Goal: Obtain resource: Download file/media

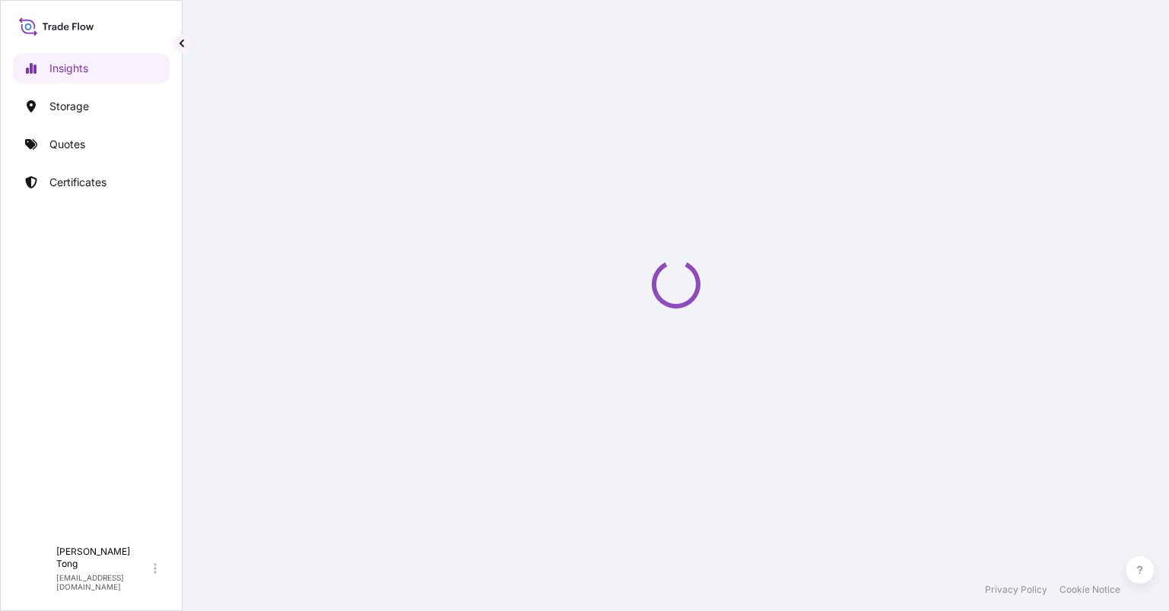
select select "2025"
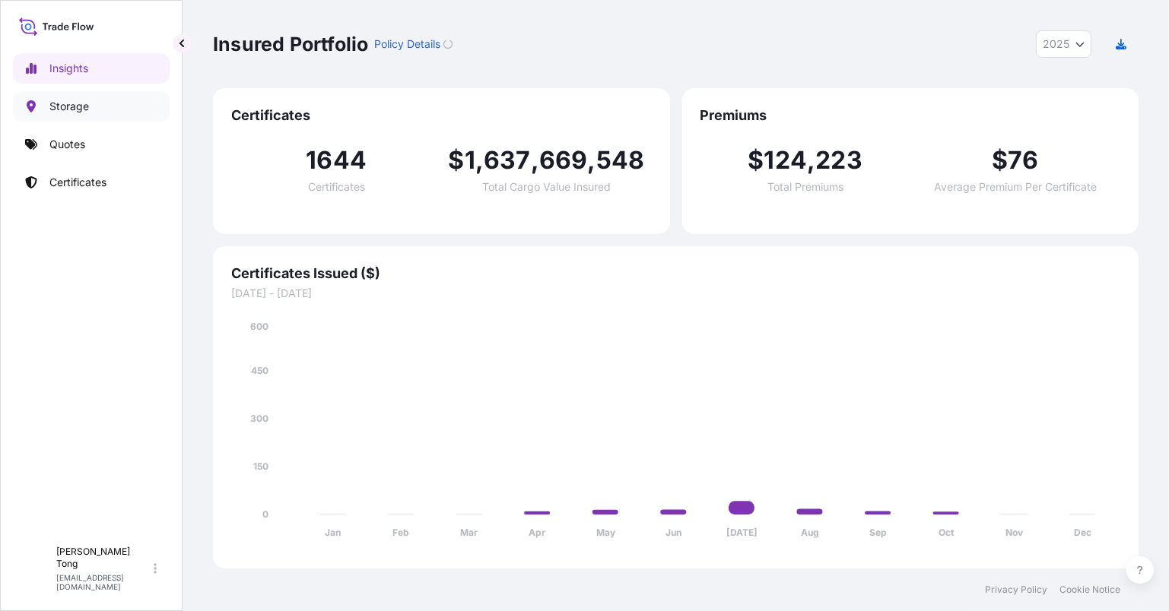
click at [95, 108] on link "Storage" at bounding box center [91, 106] width 157 height 30
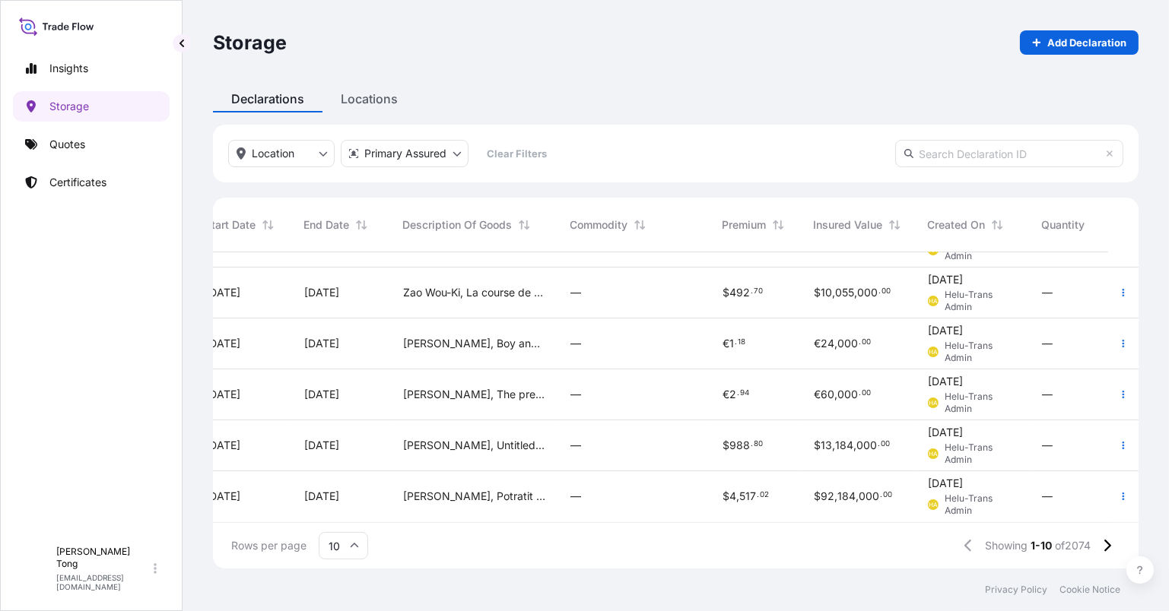
scroll to position [250, 765]
click at [511, 471] on div "[PERSON_NAME], Potratit of a young man holding a roundel" at bounding box center [474, 496] width 167 height 51
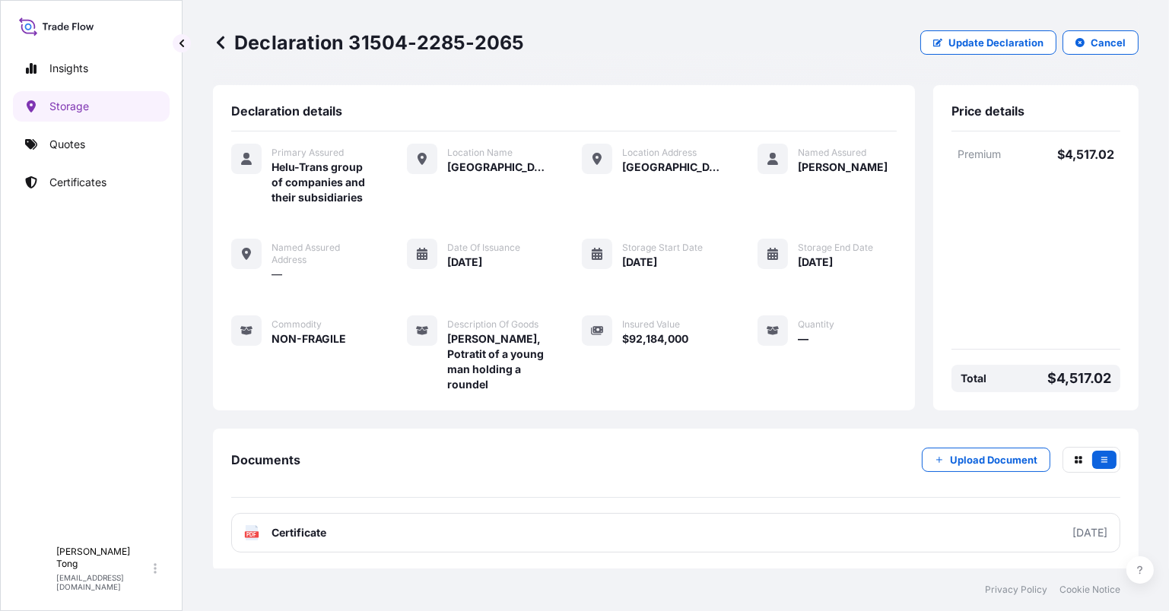
scroll to position [2, 0]
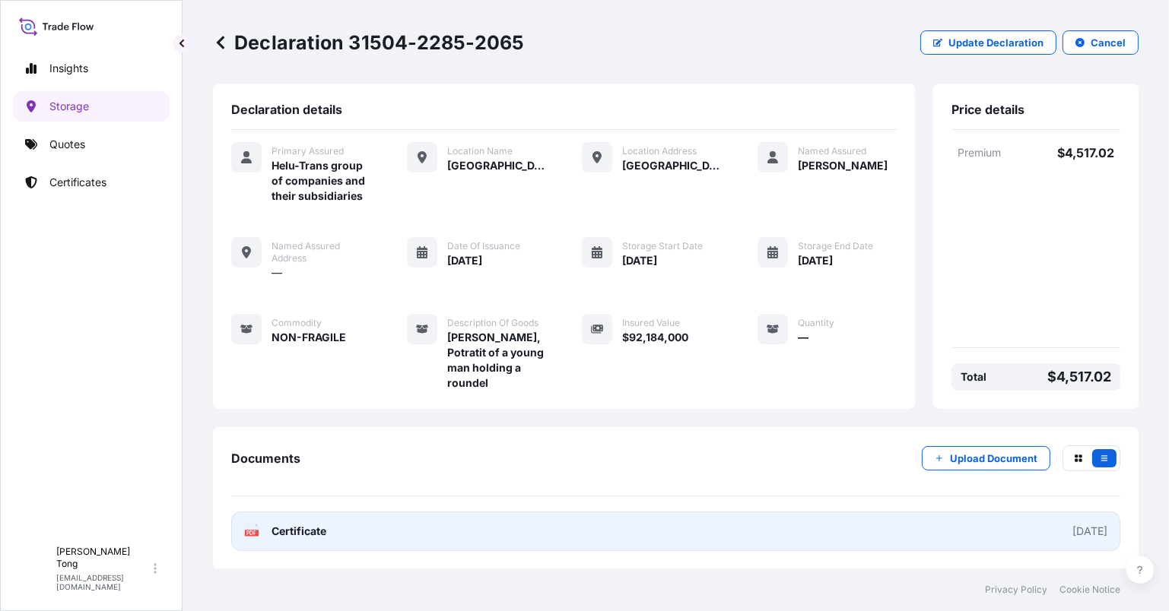
click at [460, 531] on link "PDF Certificate [DATE]" at bounding box center [675, 532] width 889 height 40
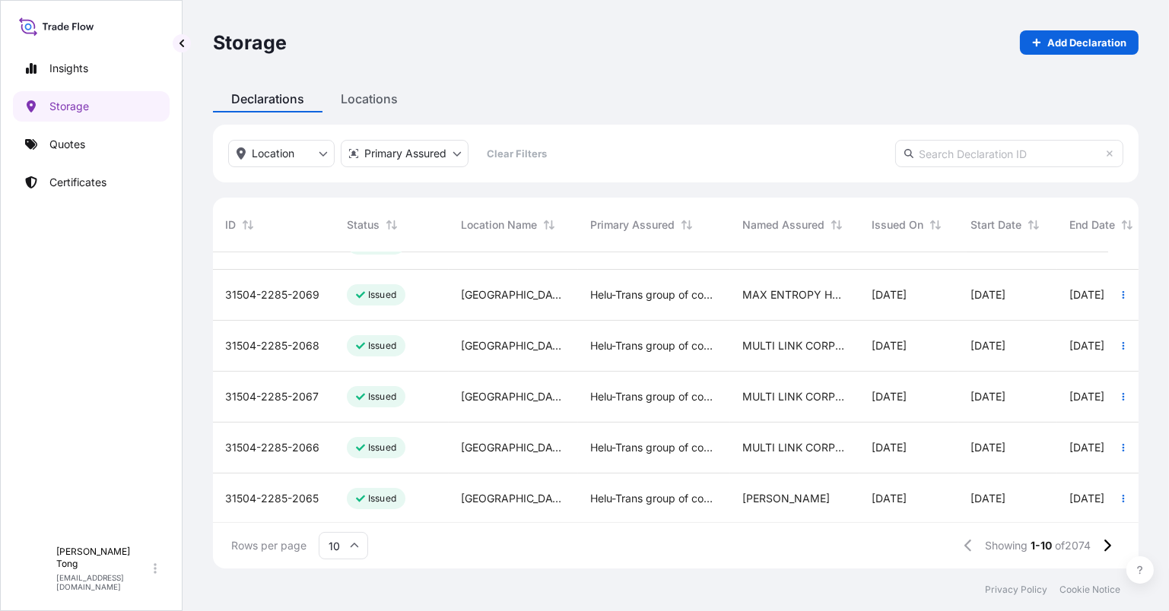
scroll to position [250, 0]
click at [487, 444] on div "[GEOGRAPHIC_DATA]" at bounding box center [513, 445] width 129 height 51
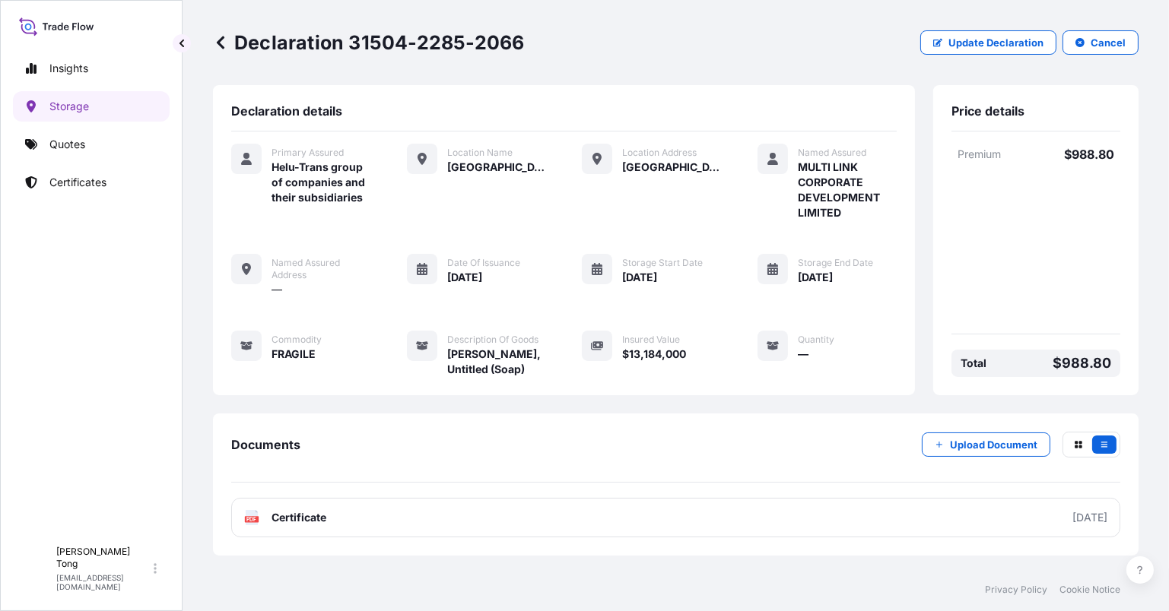
scroll to position [2, 0]
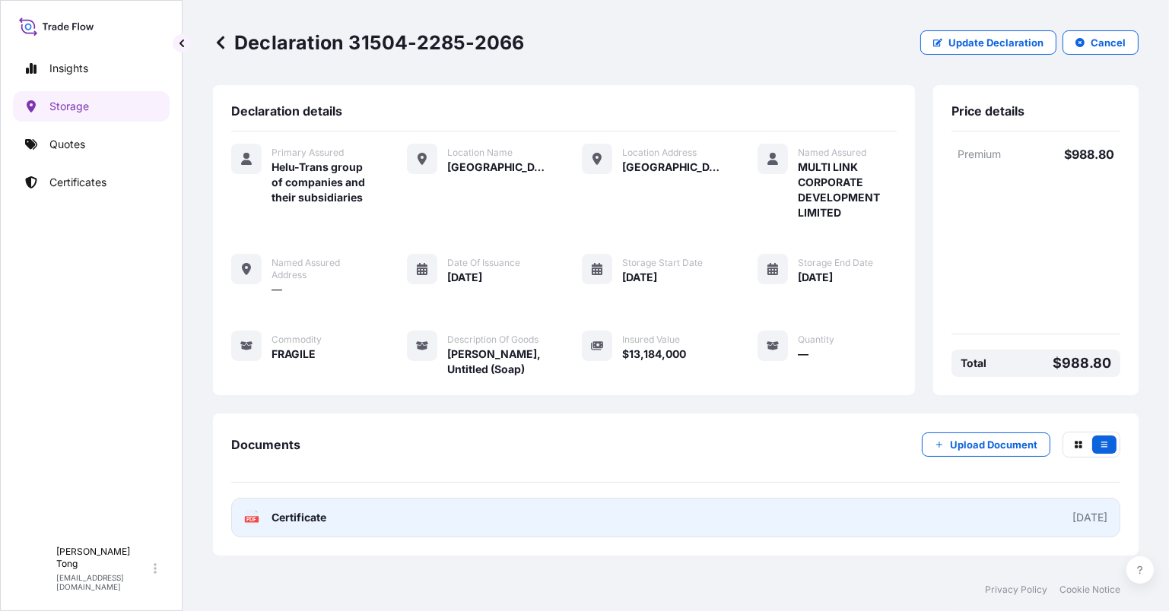
click at [452, 525] on link "PDF Certificate [DATE]" at bounding box center [675, 518] width 889 height 40
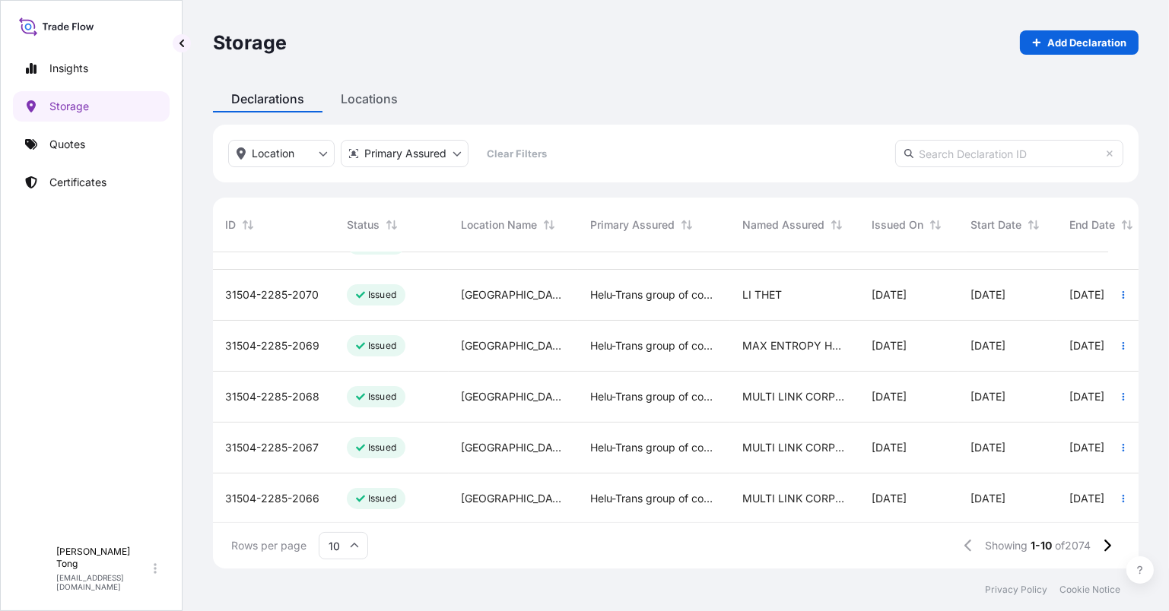
scroll to position [250, 0]
click at [1108, 547] on icon at bounding box center [1107, 546] width 7 height 12
click at [1107, 547] on icon at bounding box center [1107, 546] width 8 height 14
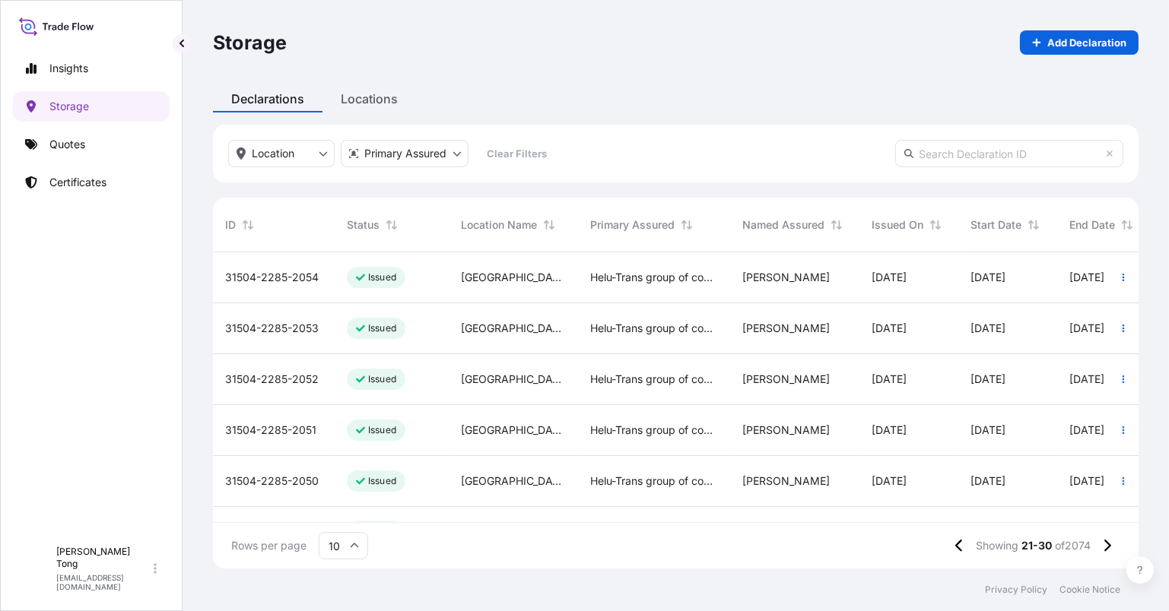
click at [453, 349] on div "[GEOGRAPHIC_DATA]" at bounding box center [513, 328] width 129 height 51
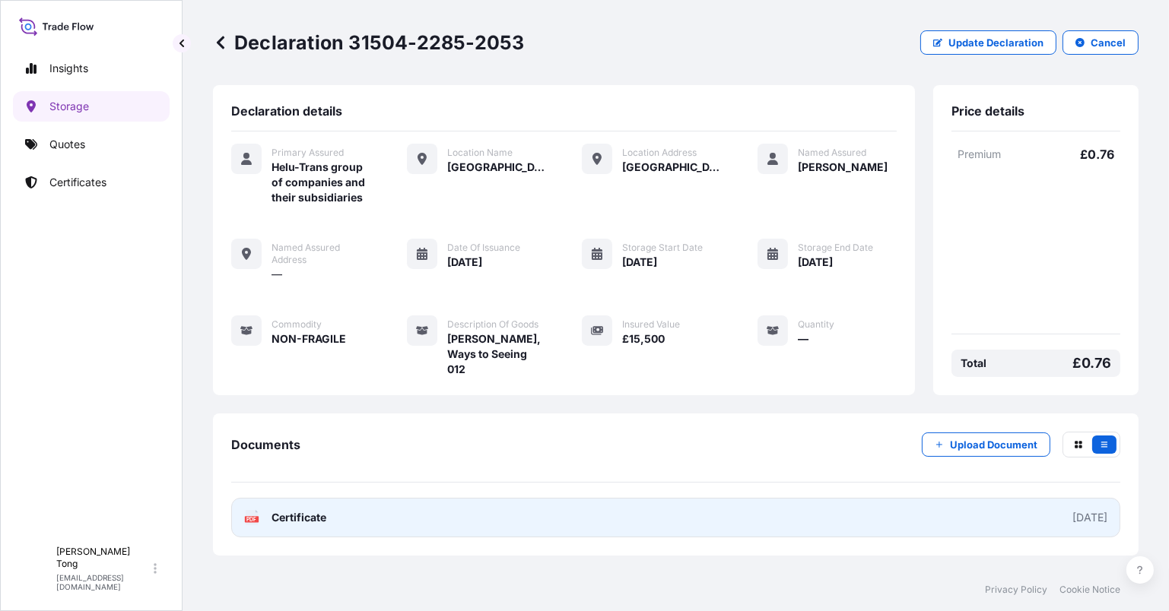
click at [539, 524] on link "PDF Certificate [DATE]" at bounding box center [675, 518] width 889 height 40
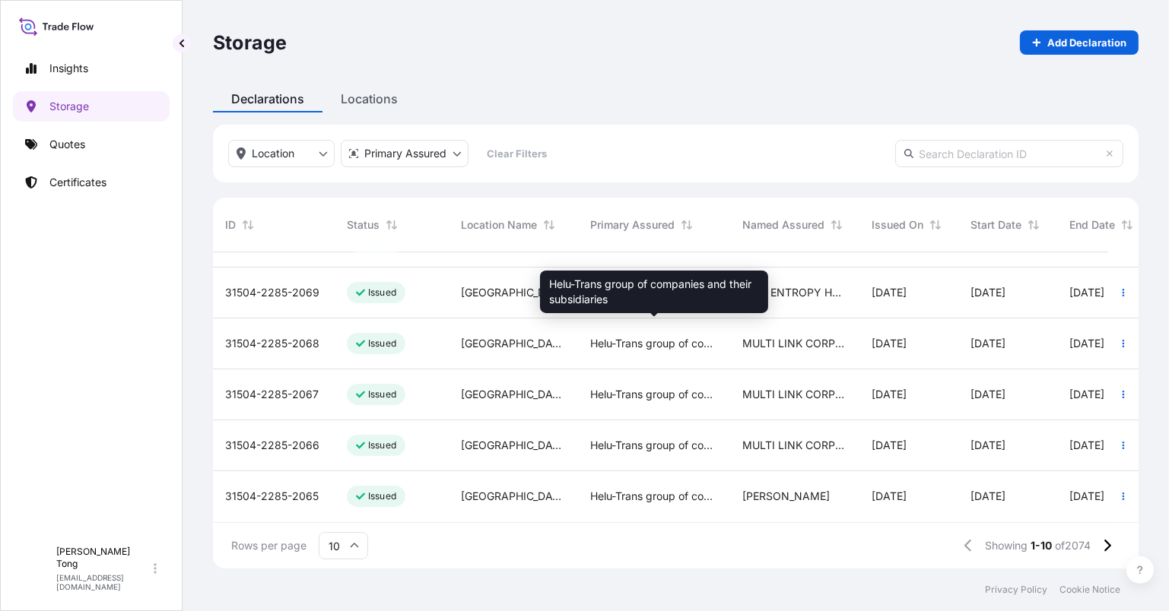
scroll to position [250, 0]
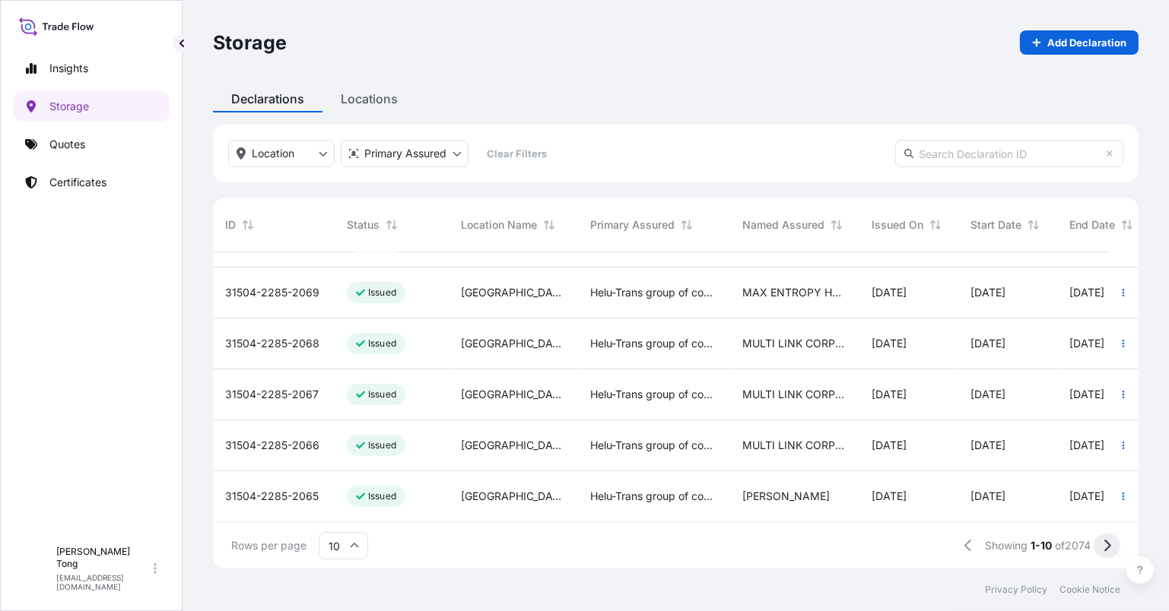
click at [1100, 547] on button at bounding box center [1106, 546] width 27 height 24
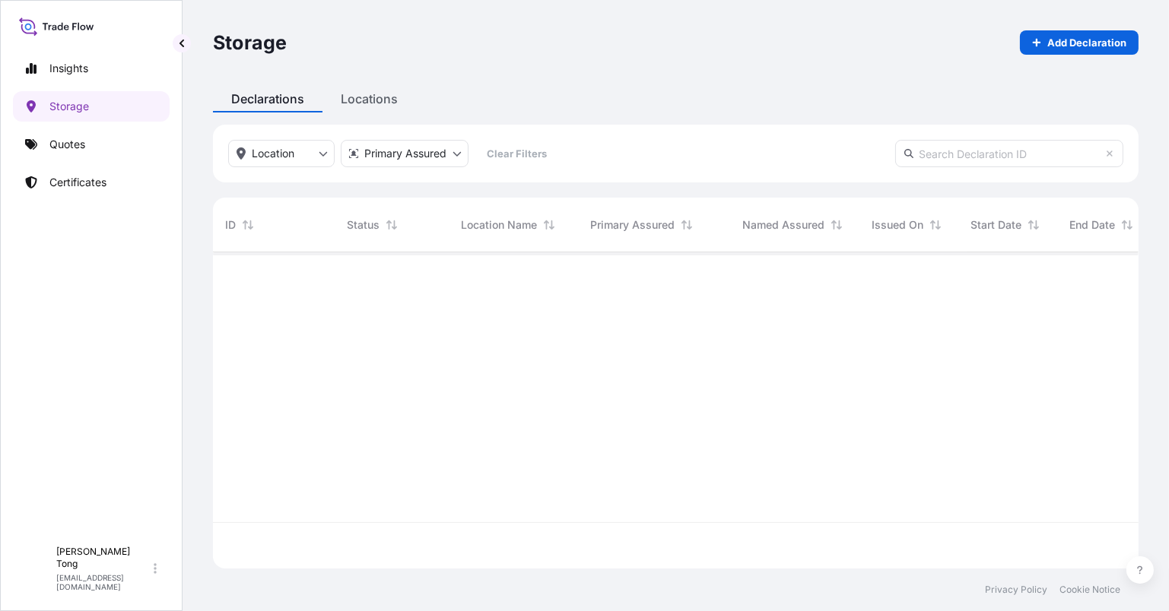
scroll to position [0, 0]
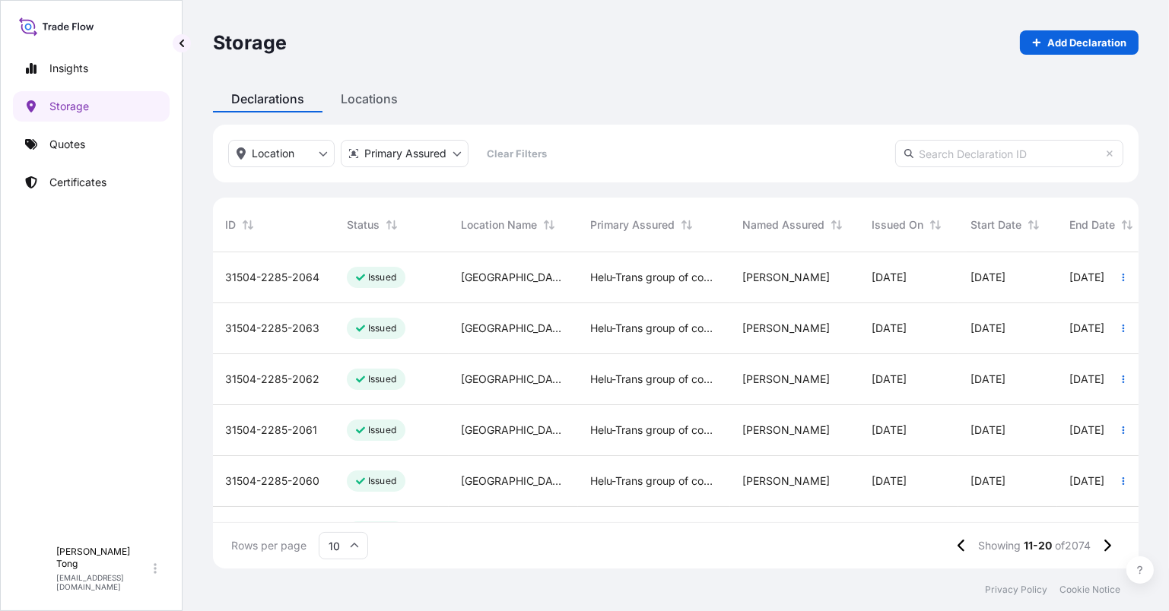
click at [353, 557] on input "10" at bounding box center [343, 545] width 49 height 27
drag, startPoint x: 338, startPoint y: 506, endPoint x: 452, endPoint y: 465, distance: 120.2
click at [338, 505] on div "50" at bounding box center [343, 504] width 37 height 29
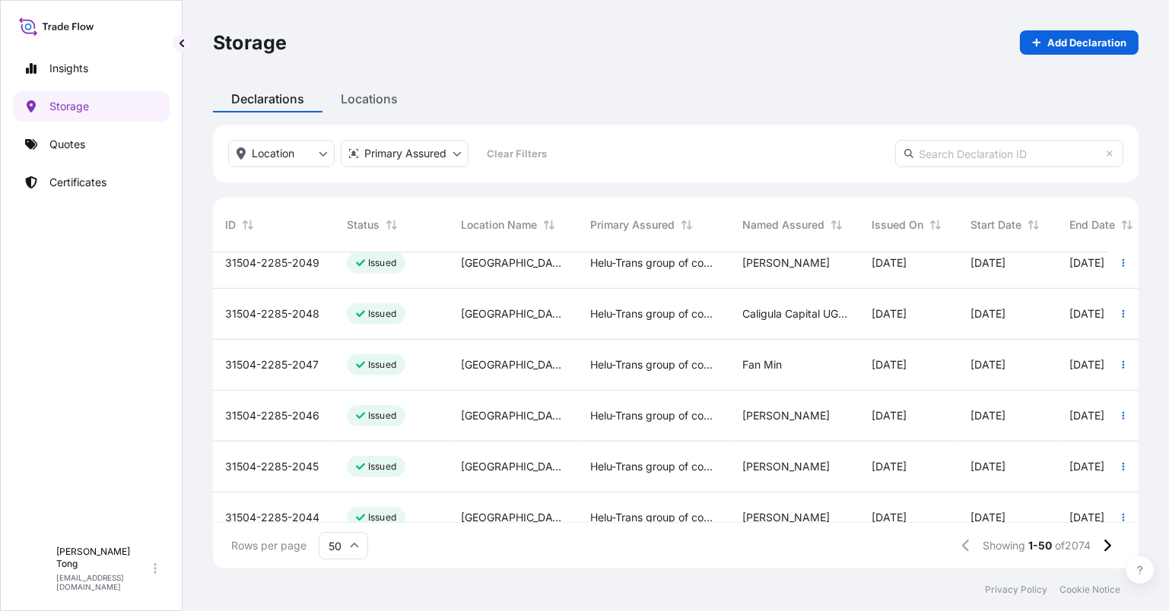
scroll to position [1398, 0]
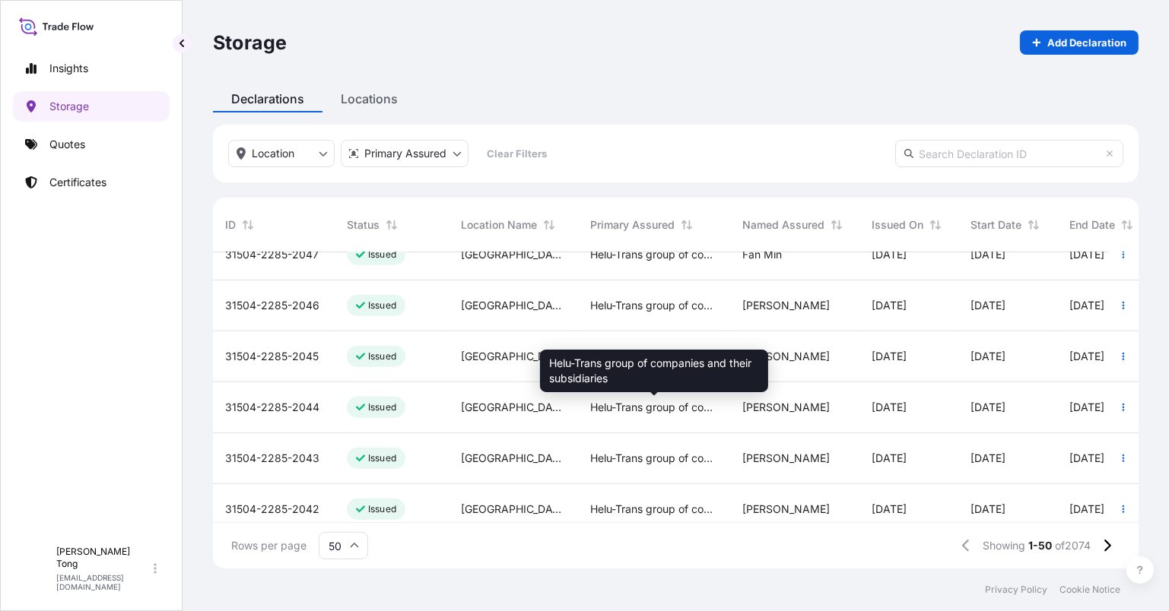
click at [700, 408] on span "Helu-Trans group of companies and their subsidiaries" at bounding box center [654, 407] width 128 height 15
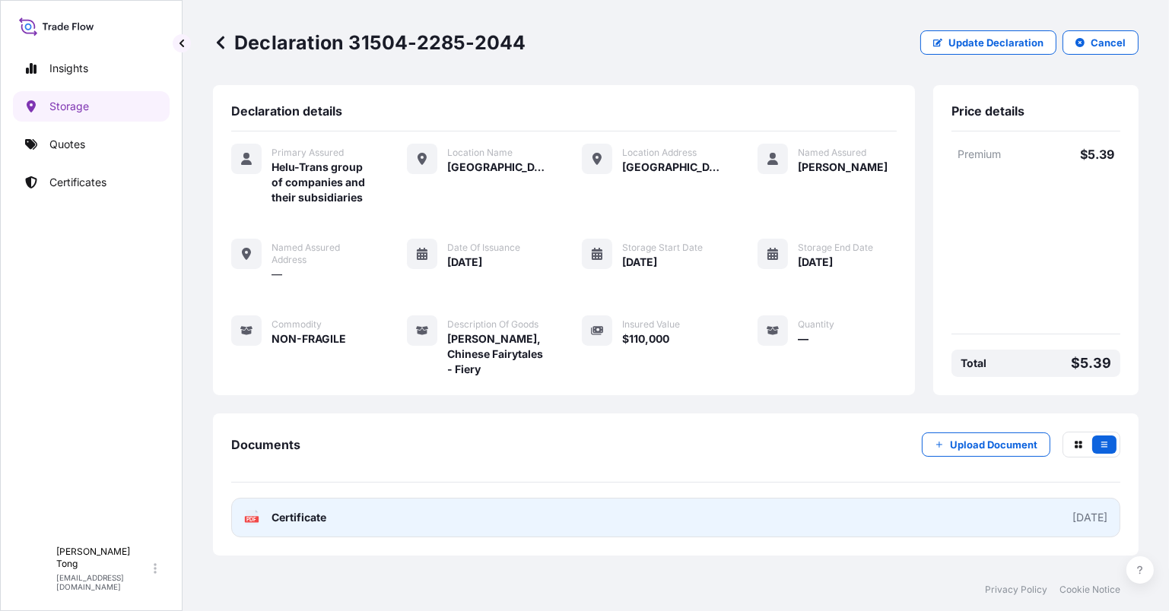
click at [584, 520] on link "PDF Certificate [DATE]" at bounding box center [675, 518] width 889 height 40
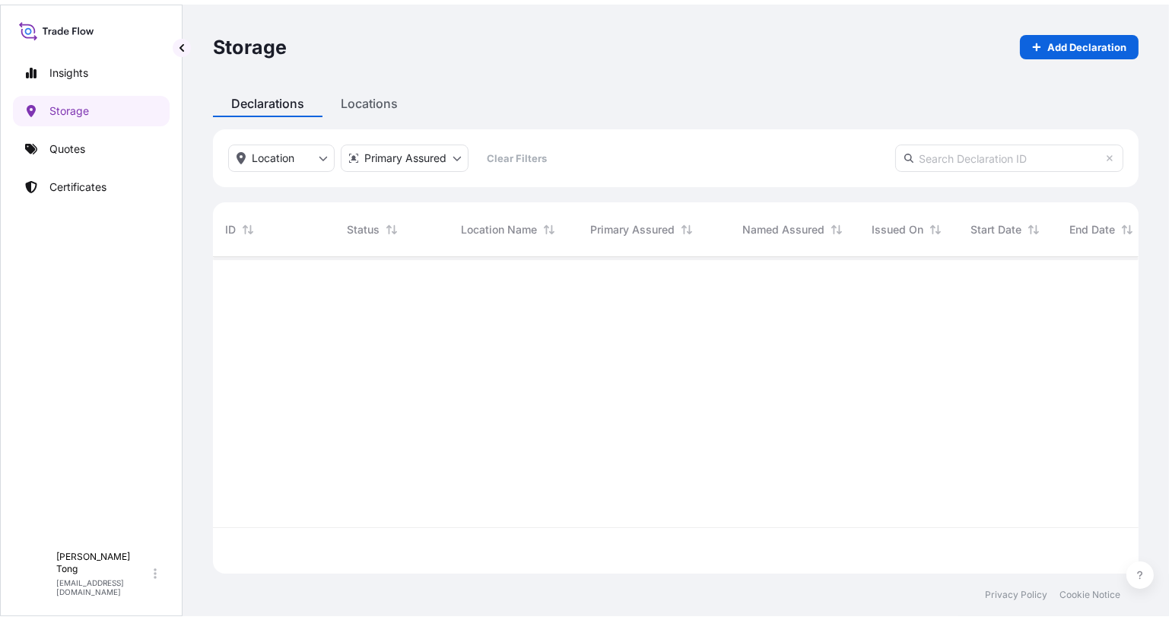
scroll to position [313, 913]
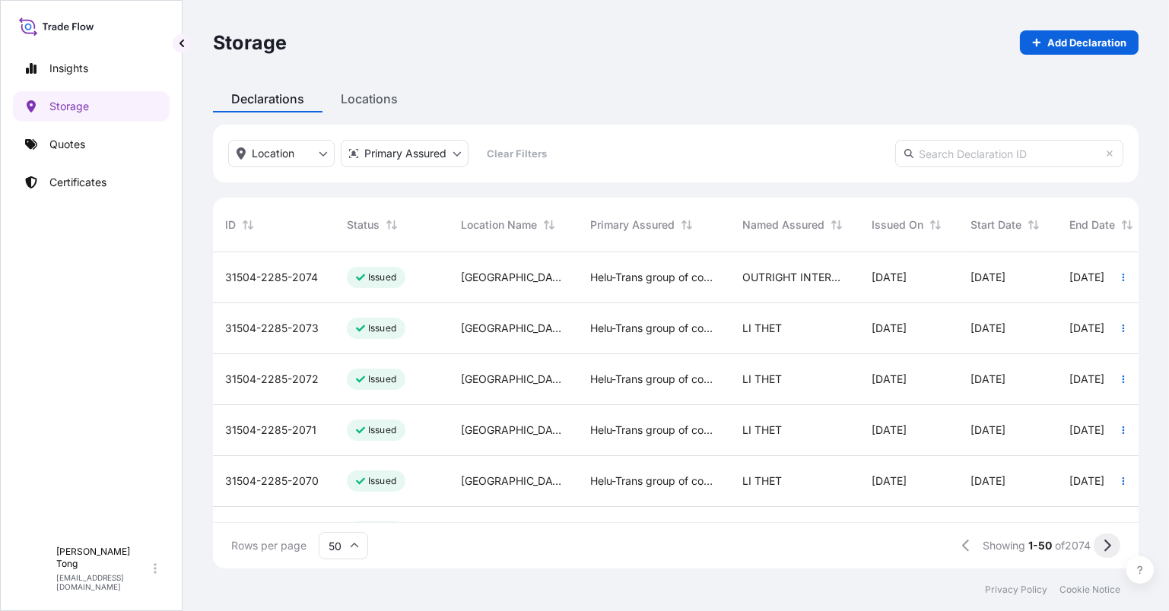
click at [1108, 547] on icon at bounding box center [1107, 546] width 8 height 14
click at [354, 542] on icon at bounding box center [354, 545] width 9 height 9
click at [342, 515] on div "50" at bounding box center [343, 504] width 37 height 29
click at [1101, 545] on button at bounding box center [1106, 546] width 27 height 24
click at [333, 539] on input "10" at bounding box center [343, 545] width 49 height 27
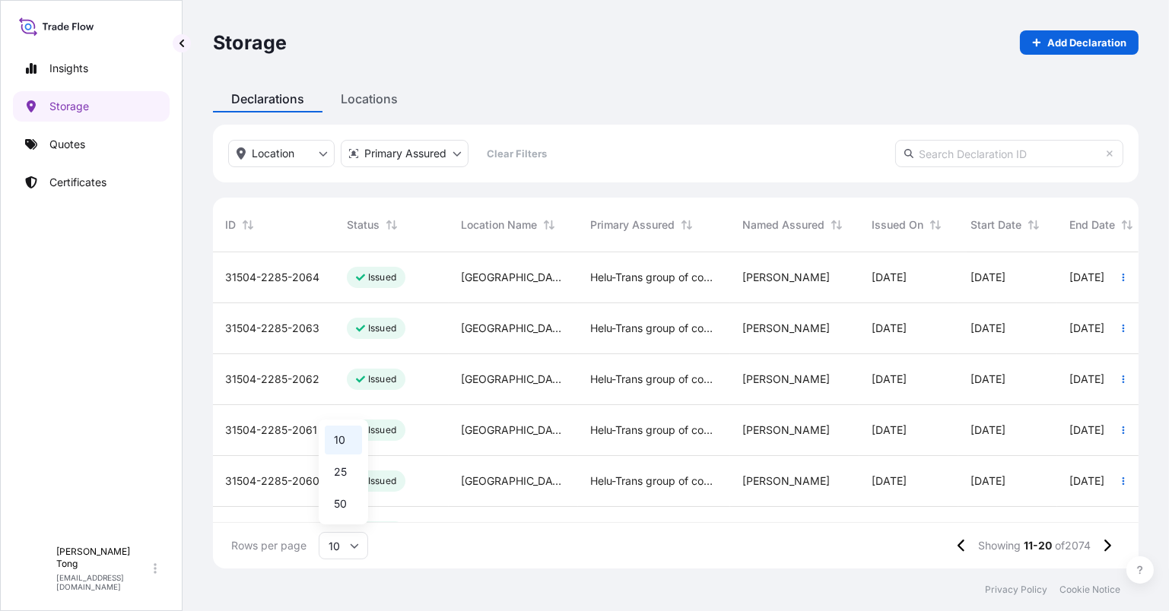
click at [335, 519] on div "10 25 50" at bounding box center [343, 472] width 49 height 105
click at [344, 543] on input "10" at bounding box center [343, 545] width 49 height 27
click at [335, 509] on div "50" at bounding box center [343, 504] width 37 height 29
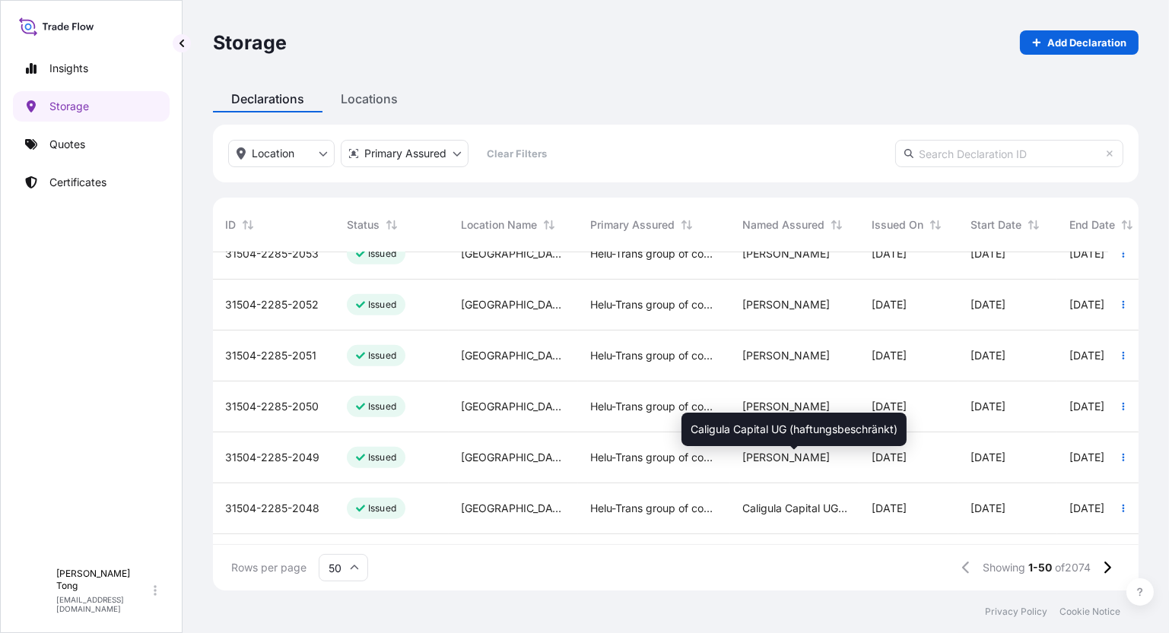
scroll to position [1141, 0]
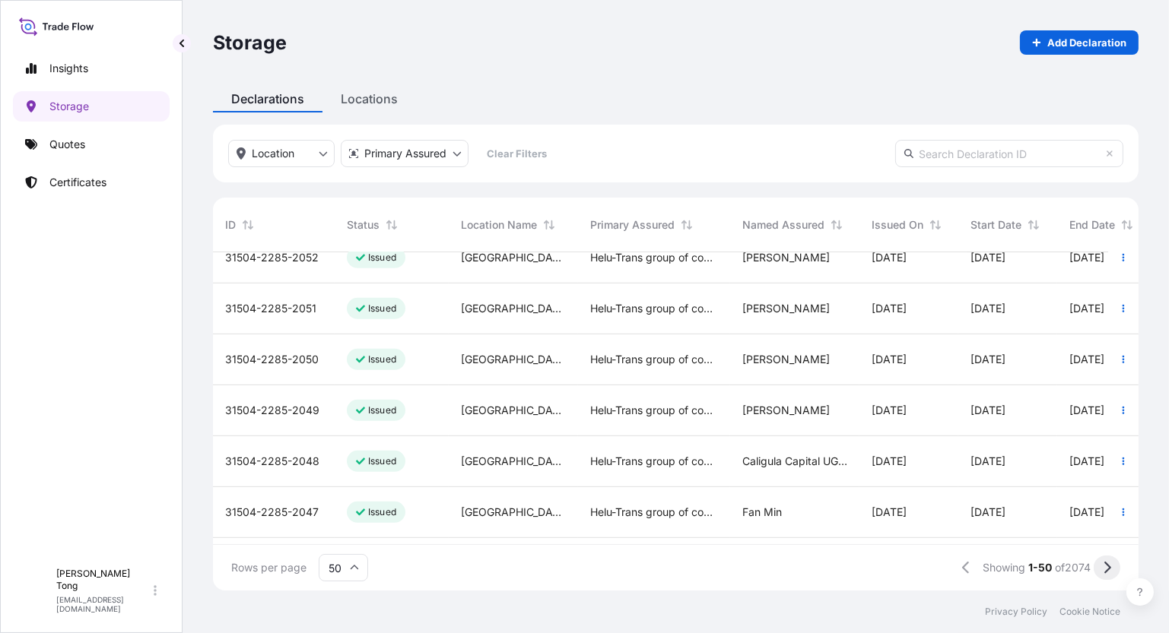
click at [1108, 573] on icon at bounding box center [1107, 568] width 8 height 14
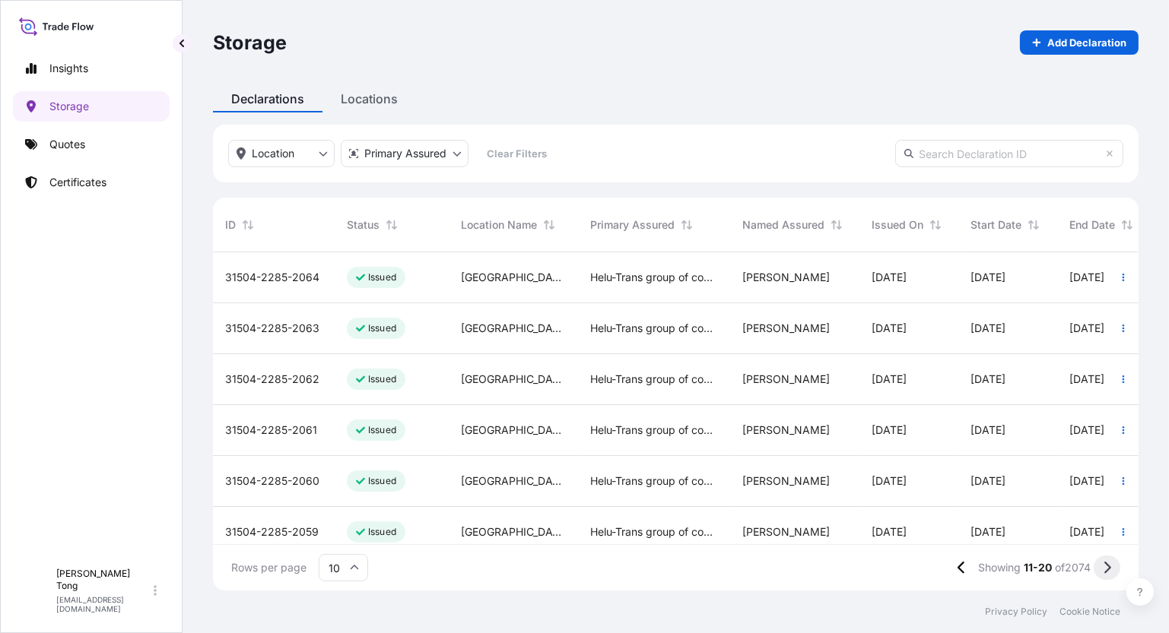
click at [1107, 570] on icon at bounding box center [1107, 568] width 8 height 14
click at [1106, 569] on icon at bounding box center [1107, 568] width 8 height 14
click at [576, 485] on div "[GEOGRAPHIC_DATA]" at bounding box center [513, 481] width 129 height 51
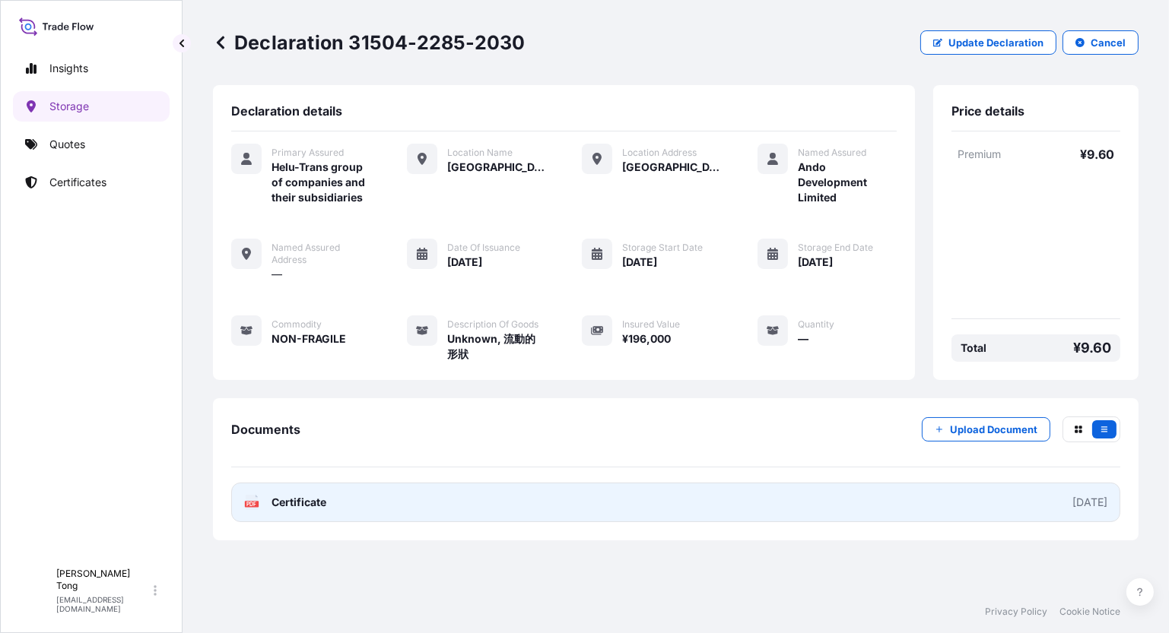
click at [303, 509] on span "Certificate" at bounding box center [298, 502] width 55 height 15
